Goal: Information Seeking & Learning: Find specific fact

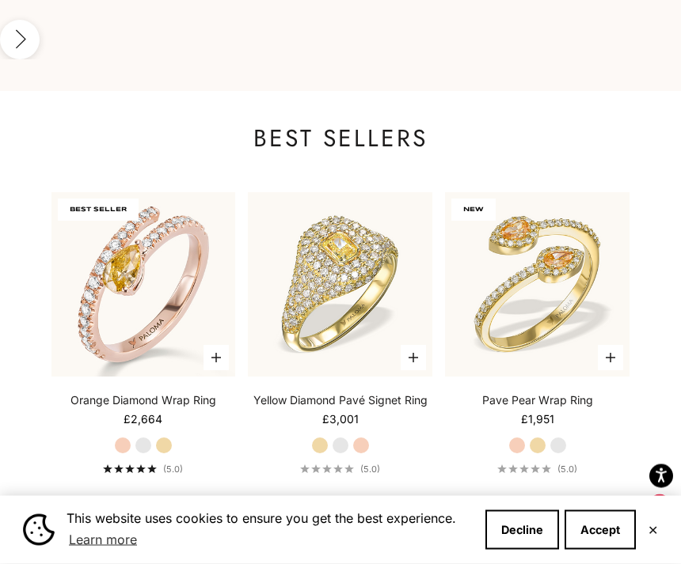
scroll to position [1919, 0]
click at [142, 437] on label "White Gold" at bounding box center [143, 445] width 17 height 17
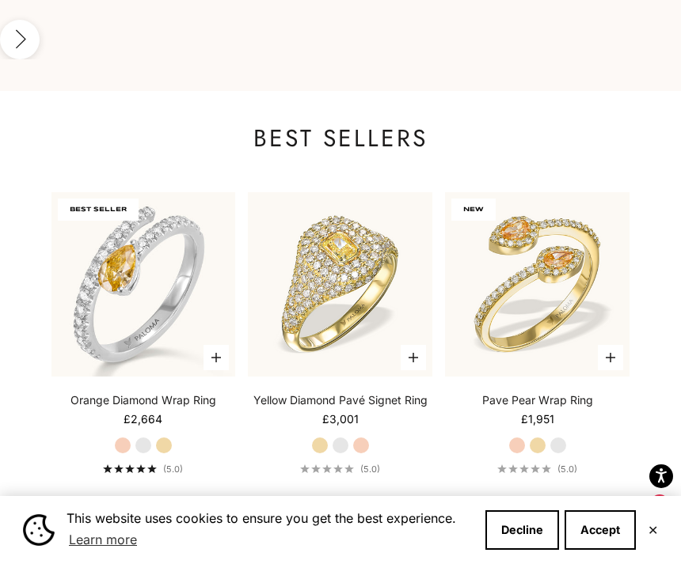
click at [166, 437] on label "Yellow Gold" at bounding box center [163, 445] width 17 height 17
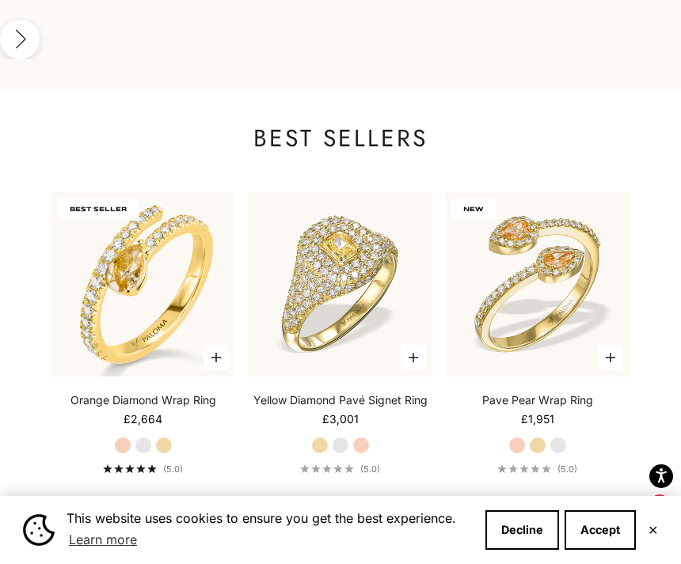
click at [141, 437] on label "White Gold" at bounding box center [143, 445] width 17 height 17
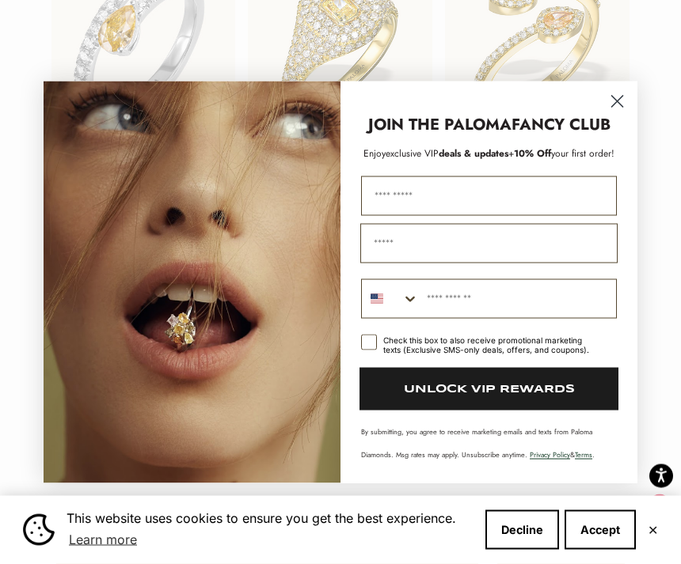
click at [619, 100] on circle "Close dialog" at bounding box center [617, 101] width 26 height 26
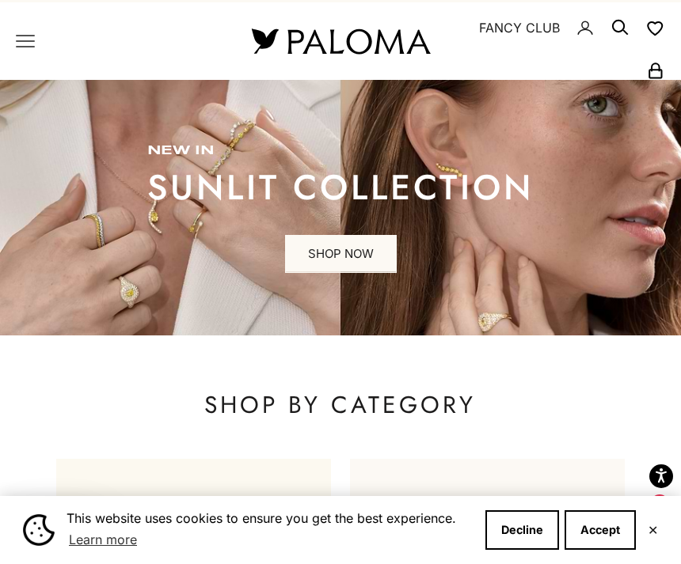
scroll to position [0, 0]
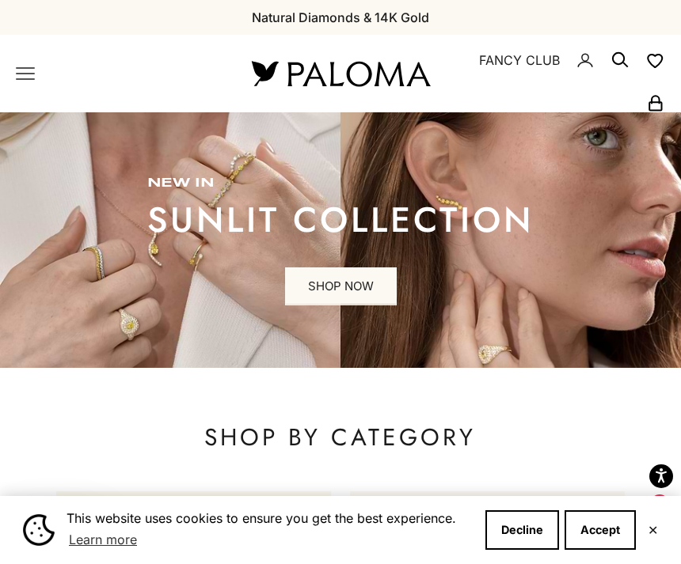
click at [366, 291] on link "SHOP NOW" at bounding box center [341, 287] width 112 height 38
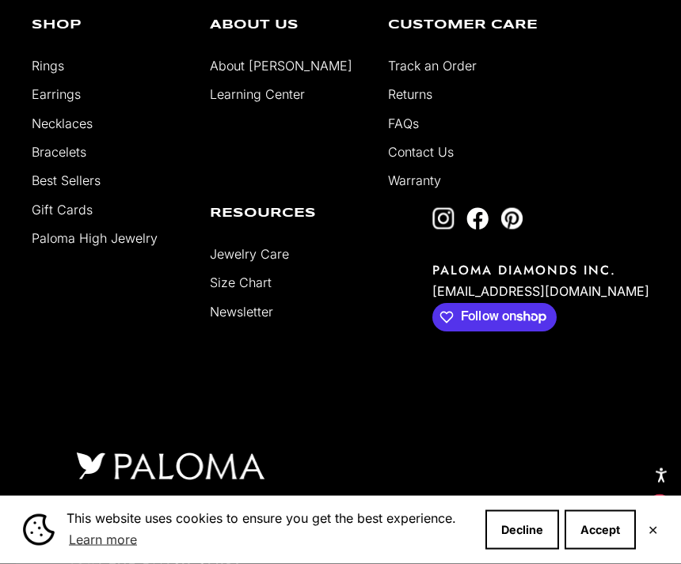
scroll to position [3854, 0]
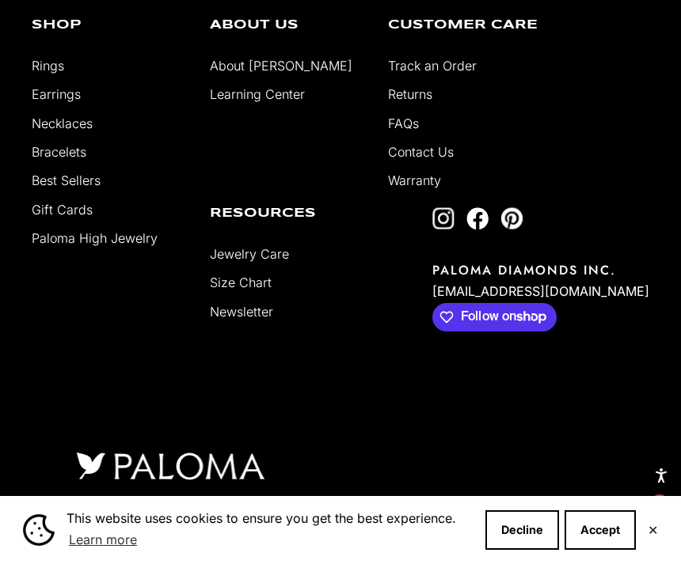
click at [260, 74] on link "About [PERSON_NAME]" at bounding box center [281, 66] width 142 height 16
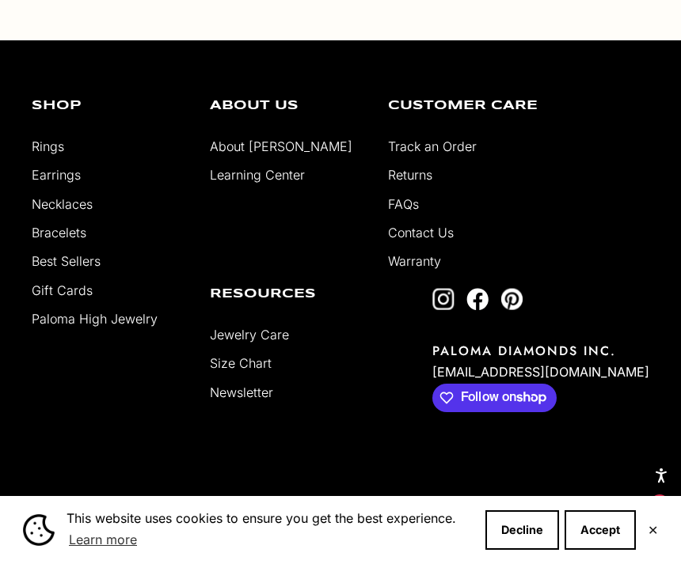
scroll to position [2787, 0]
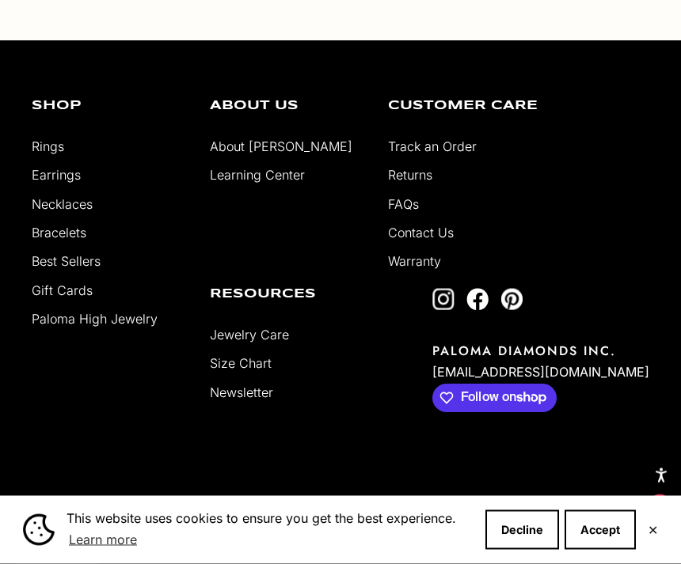
click at [272, 155] on link "About [PERSON_NAME]" at bounding box center [281, 147] width 142 height 16
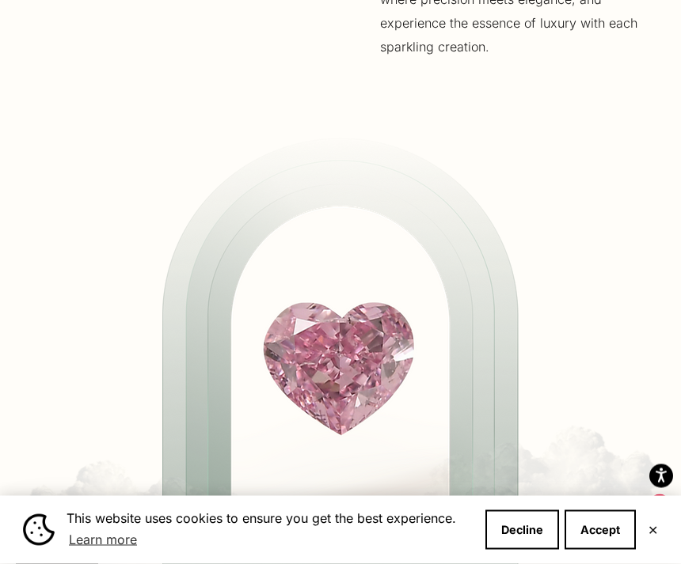
scroll to position [1470, 0]
click at [535, 550] on button "Decline" at bounding box center [522, 531] width 74 height 40
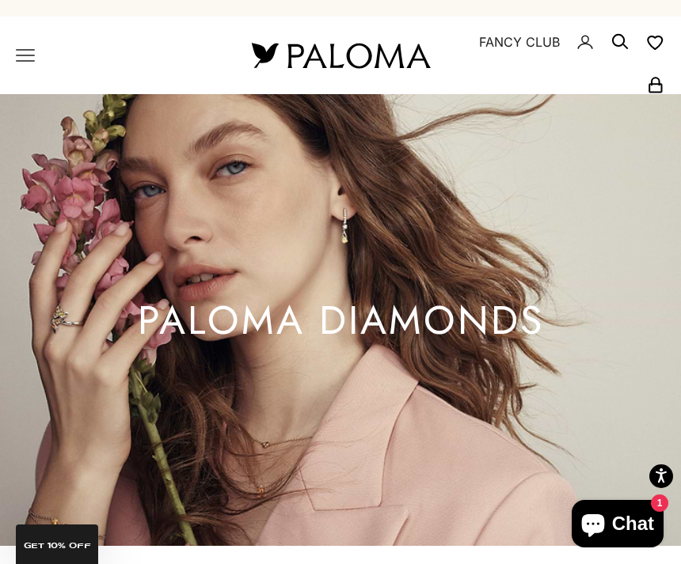
scroll to position [0, 0]
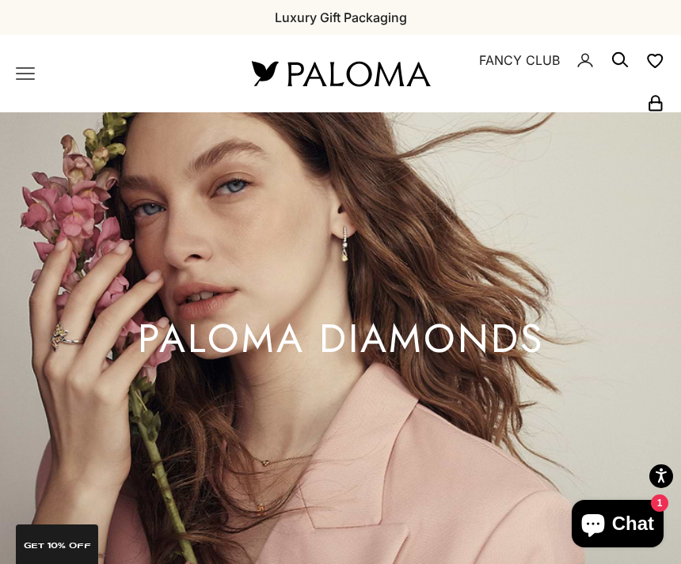
click at [618, 63] on icon "Secondary navigation" at bounding box center [619, 60] width 19 height 19
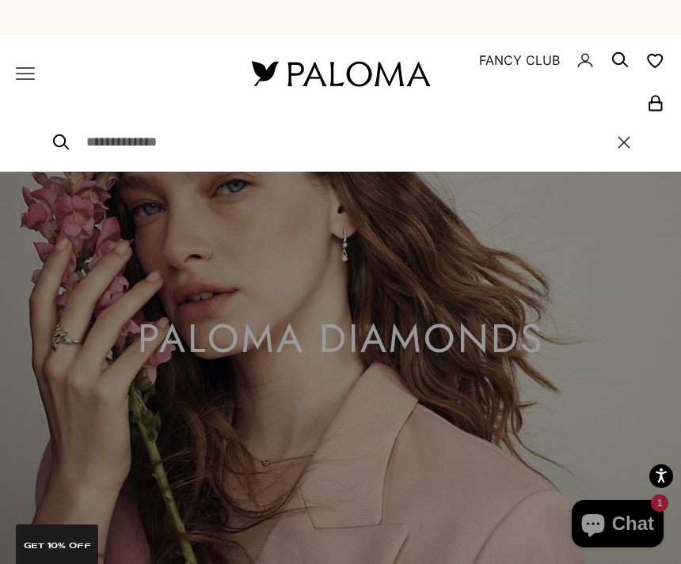
click at [169, 150] on input "Search" at bounding box center [343, 141] width 515 height 21
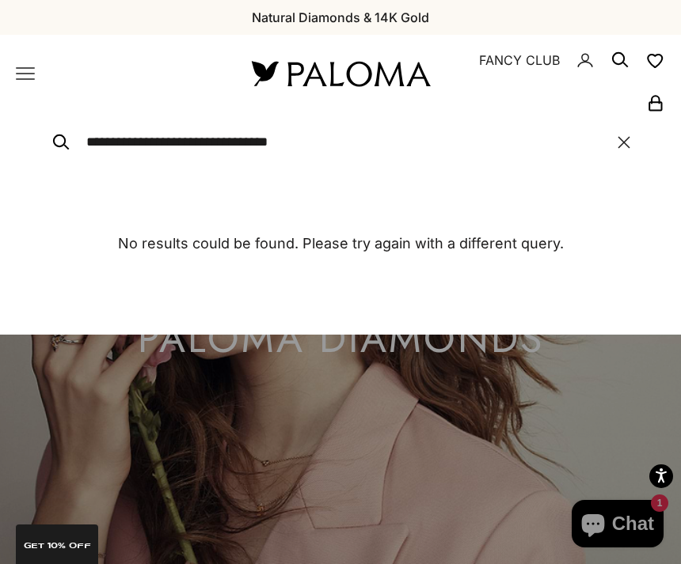
type input "**********"
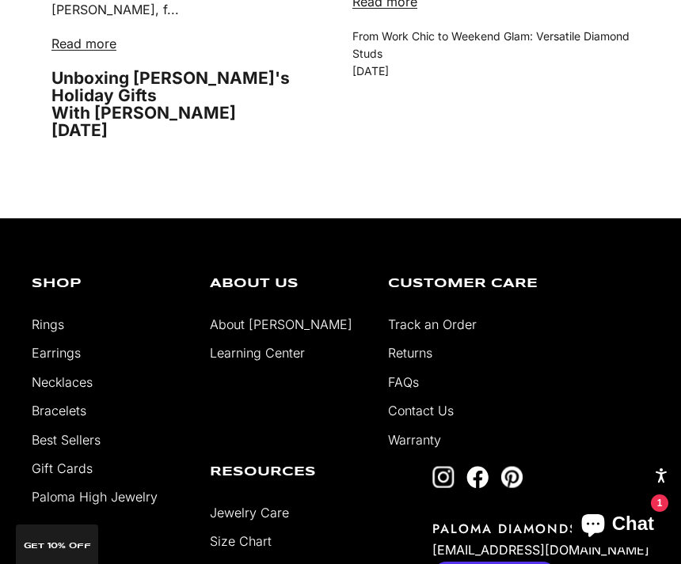
scroll to position [12392, 0]
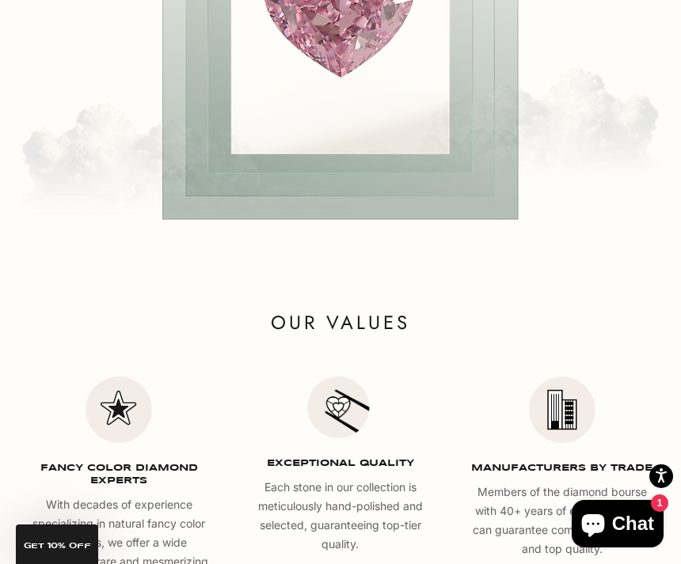
scroll to position [1750, 0]
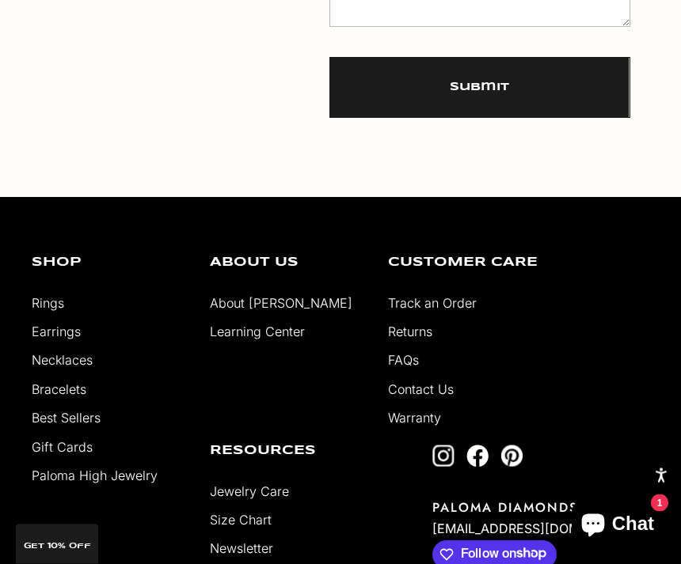
scroll to position [842, 0]
click at [436, 393] on link "Contact Us" at bounding box center [421, 390] width 66 height 16
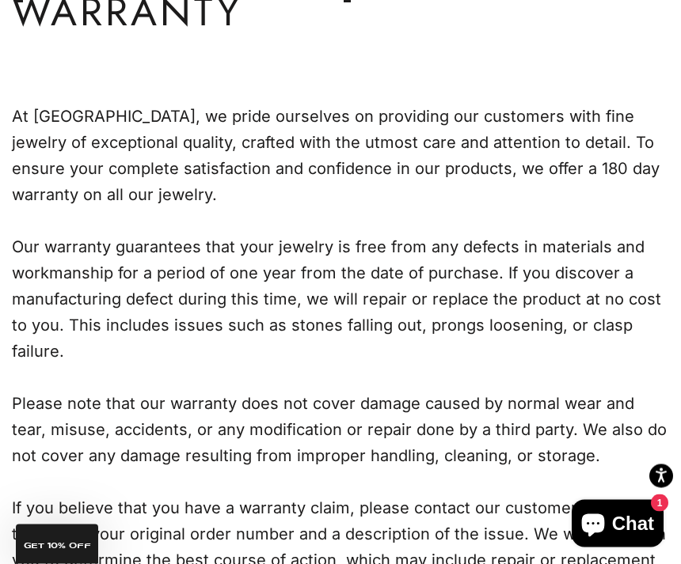
scroll to position [186, 0]
